Goal: Check status: Check status

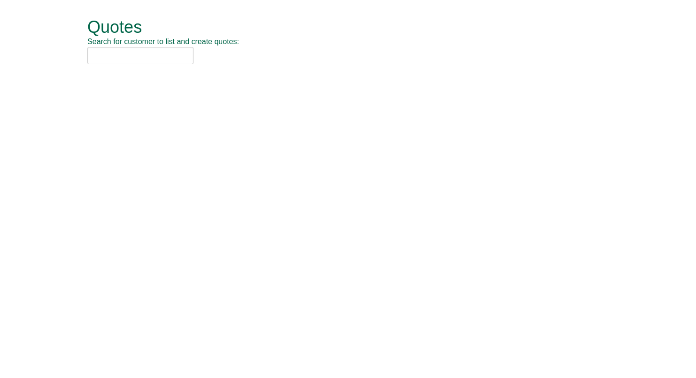
click at [130, 66] on div "Quotes Search for customer to list and create quotes:" at bounding box center [354, 41] width 535 height 83
click at [127, 64] on input "text" at bounding box center [140, 55] width 106 height 17
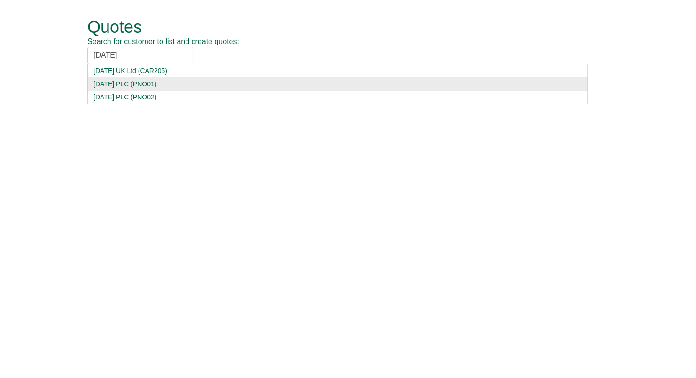
type input "Carnival"
click at [123, 85] on div "Carnival PLC (PNO01)" at bounding box center [337, 83] width 488 height 9
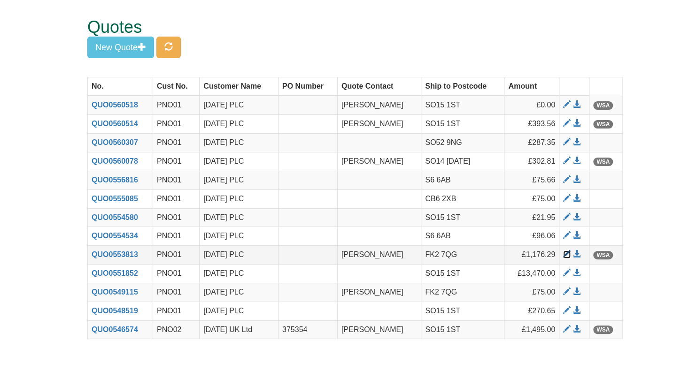
click at [566, 256] on span at bounding box center [567, 255] width 8 height 8
click at [565, 330] on span at bounding box center [567, 330] width 8 height 8
